Goal: Book appointment/travel/reservation

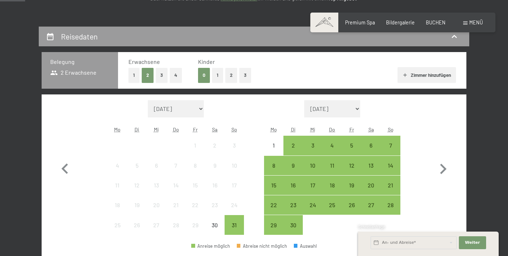
scroll to position [124, 0]
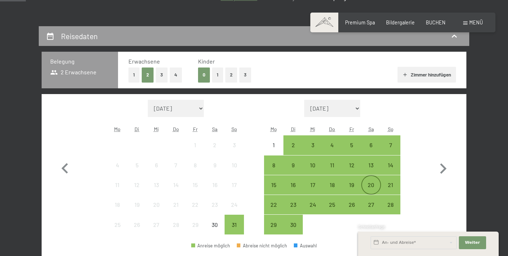
click at [370, 189] on div "20" at bounding box center [371, 191] width 18 height 18
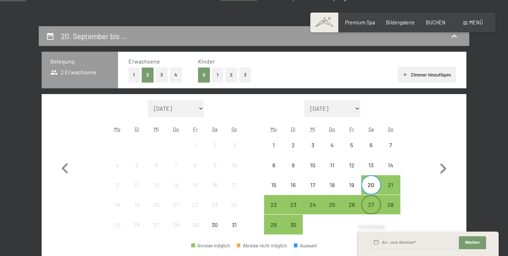
click at [370, 203] on div "27" at bounding box center [371, 211] width 18 height 18
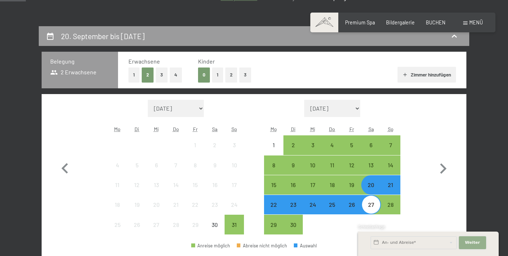
click at [474, 242] on span "Weiter" at bounding box center [472, 243] width 15 height 6
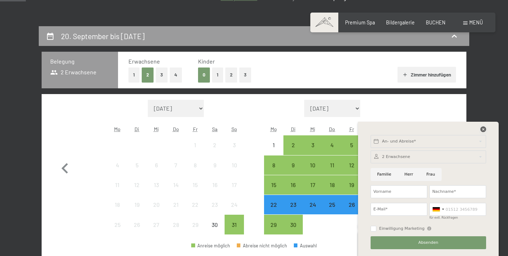
click at [482, 129] on icon at bounding box center [483, 129] width 6 height 6
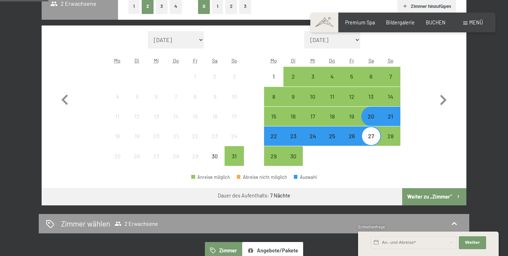
click at [418, 196] on button "Weiter zu „Zimmer“" at bounding box center [434, 196] width 64 height 17
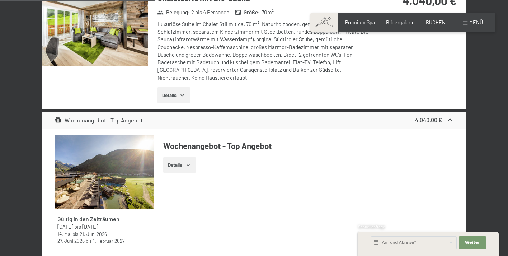
scroll to position [495, 0]
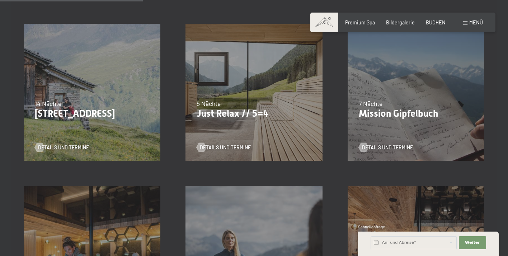
scroll to position [343, 0]
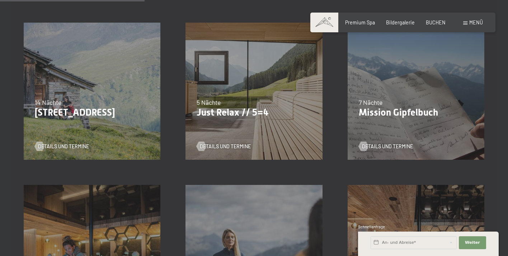
click at [217, 146] on span "Einwilligung Marketing*" at bounding box center [213, 148] width 59 height 7
click at [181, 146] on input "Einwilligung Marketing*" at bounding box center [177, 148] width 7 height 7
checkbox input "false"
click at [211, 72] on div "07.09.–03.10.2025 21.12.–26.12.2025 11.01.–23.01.2026 08.03.–27.03.2026 08.11.–…" at bounding box center [254, 91] width 162 height 162
click at [207, 143] on span "Details und Termine" at bounding box center [232, 146] width 51 height 7
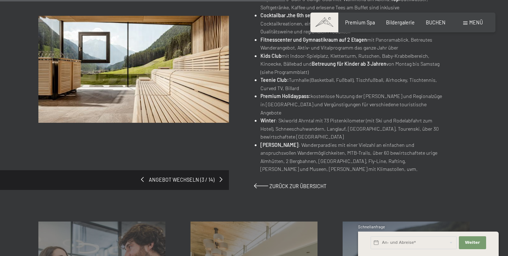
scroll to position [458, 0]
